Goal: Obtain resource: Download file/media

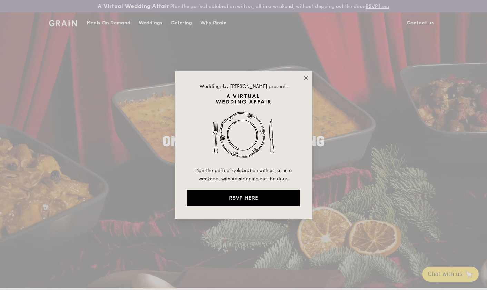
click at [304, 76] on icon at bounding box center [306, 78] width 6 height 6
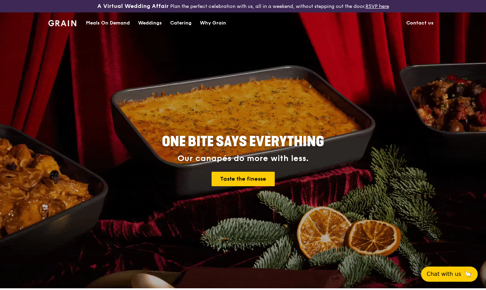
click at [175, 22] on div "Catering" at bounding box center [180, 23] width 21 height 21
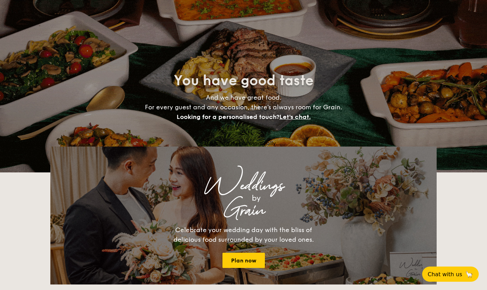
select select
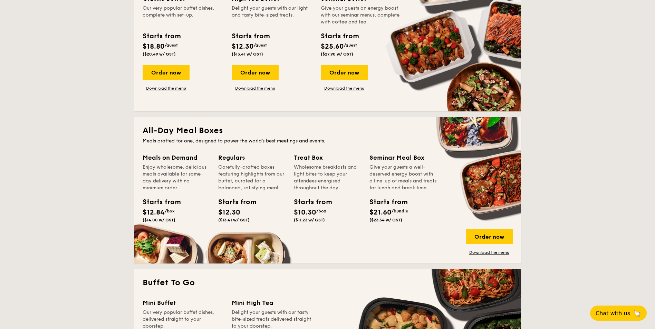
scroll to position [242, 0]
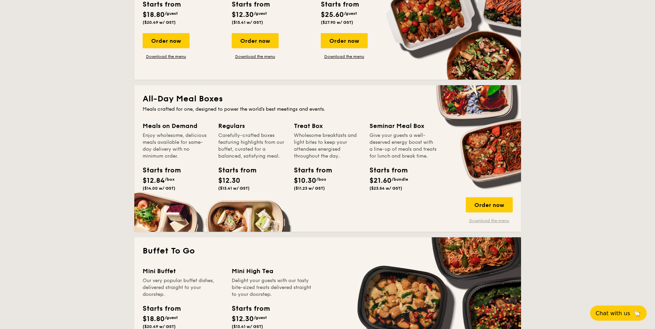
click at [487, 220] on link "Download the menu" at bounding box center [489, 221] width 47 height 6
